Goal: Information Seeking & Learning: Learn about a topic

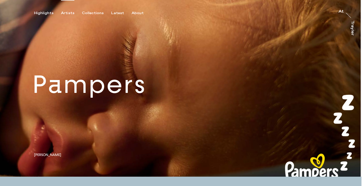
click at [68, 12] on div "Artists" at bounding box center [67, 13] width 13 height 5
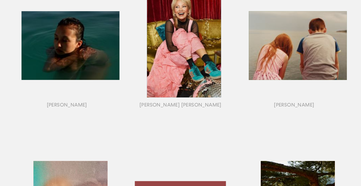
scroll to position [269, 0]
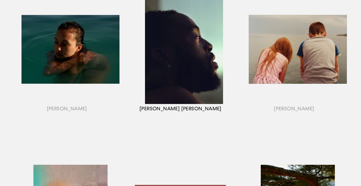
click at [184, 59] on div "button" at bounding box center [181, 55] width 114 height 157
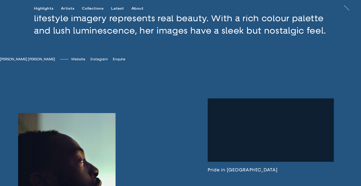
scroll to position [192, 0]
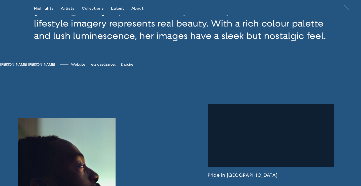
click at [104, 67] on span "jessicaelizaross" at bounding box center [102, 64] width 25 height 4
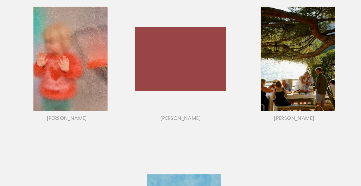
scroll to position [426, 0]
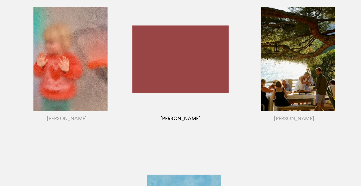
click at [193, 58] on div "button" at bounding box center [181, 65] width 114 height 157
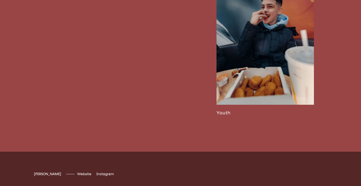
scroll to position [1126, 0]
